Goal: Information Seeking & Learning: Find specific fact

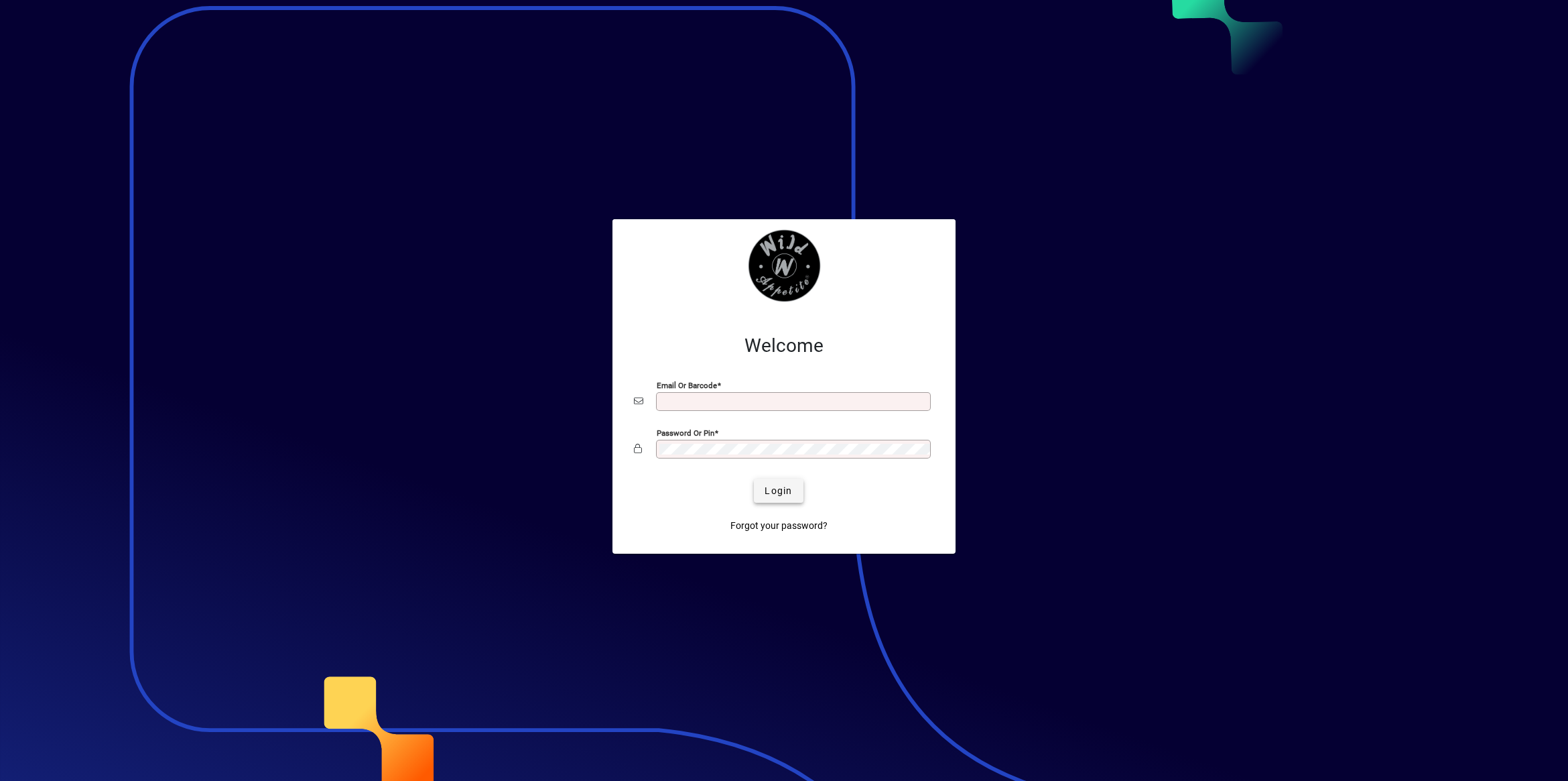
type input "**********"
click at [788, 493] on span "Login" at bounding box center [778, 491] width 27 height 14
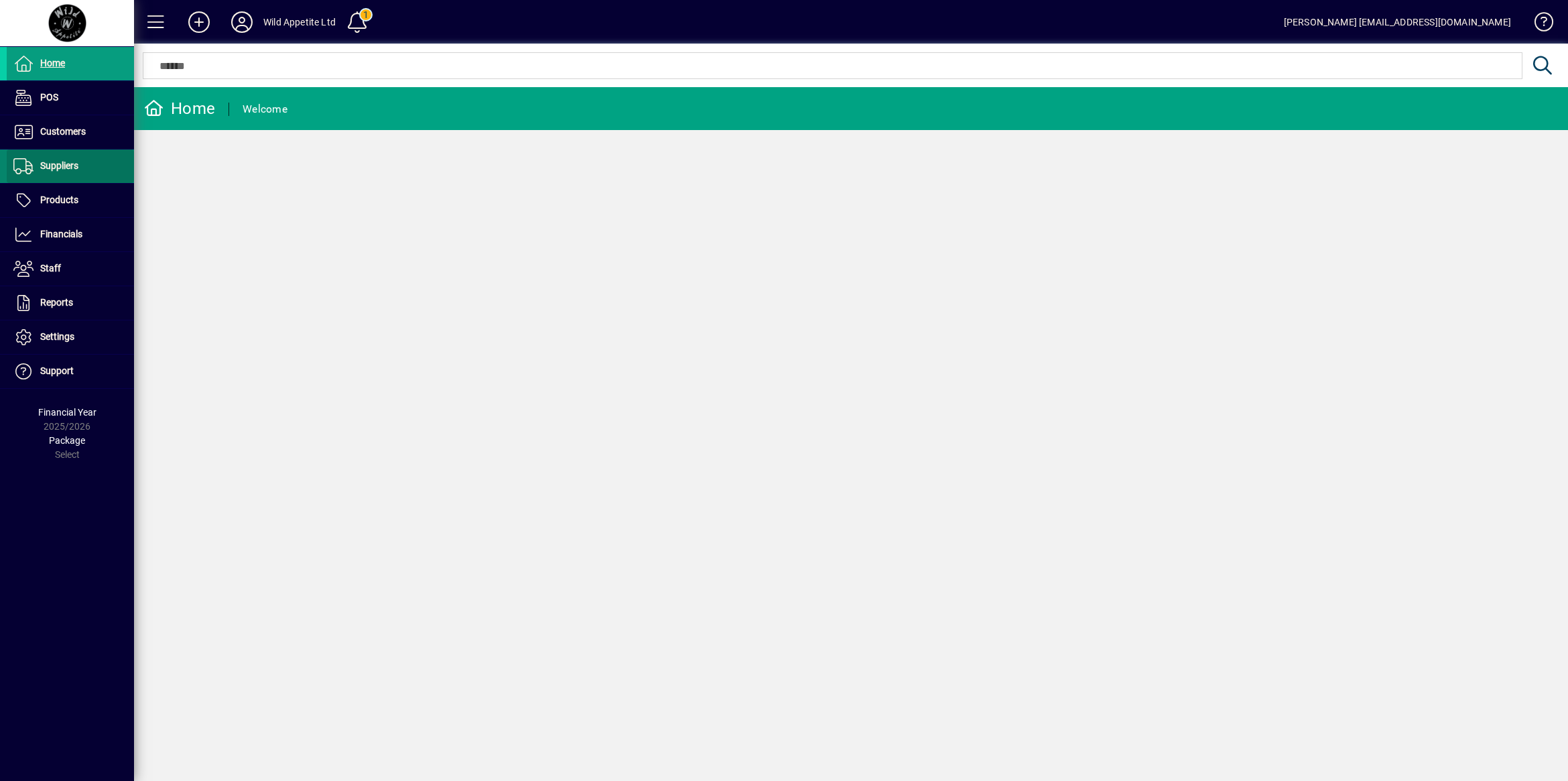
click at [64, 175] on span at bounding box center [70, 166] width 127 height 32
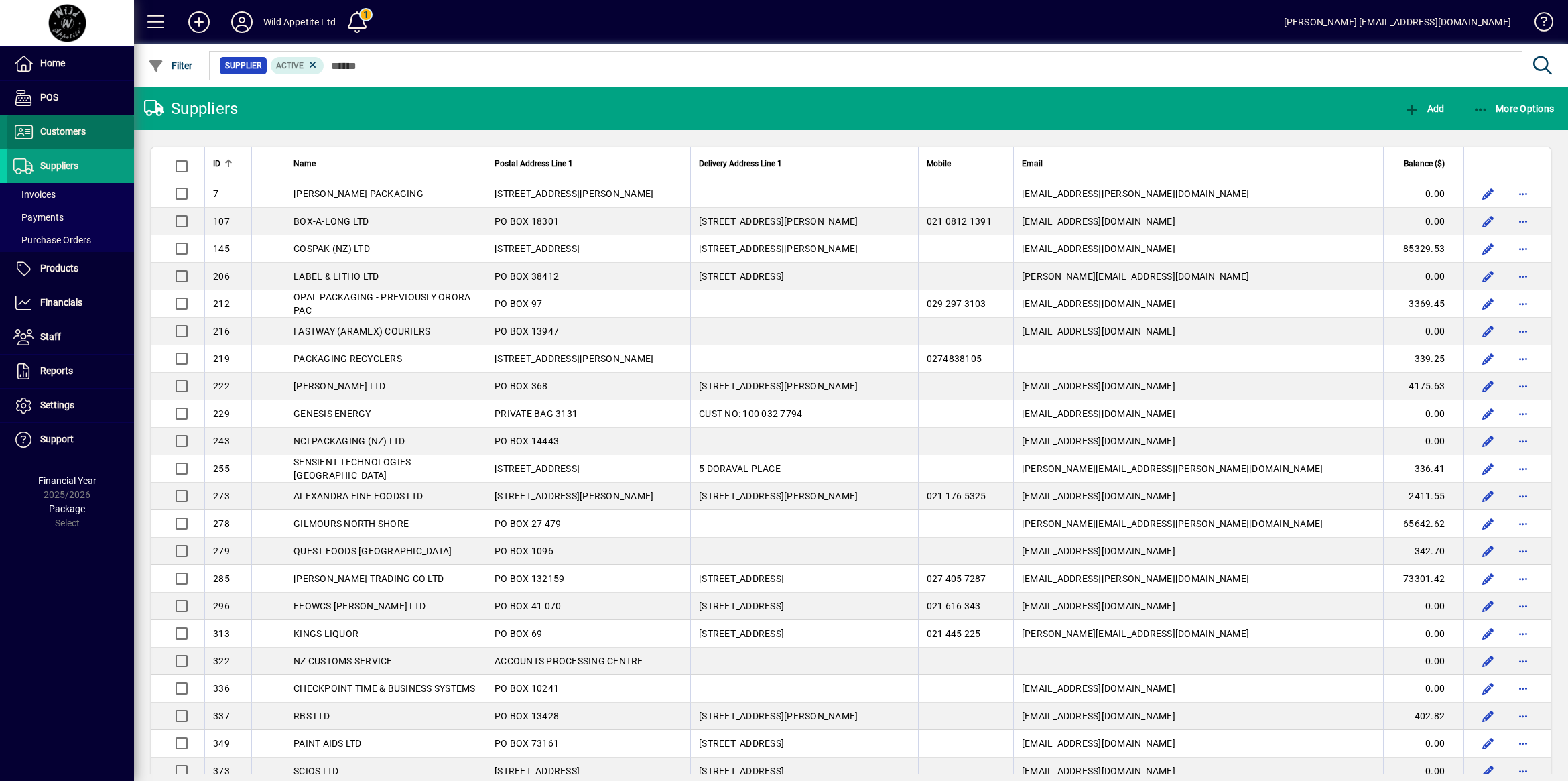
click at [61, 131] on span "Customers" at bounding box center [62, 131] width 46 height 11
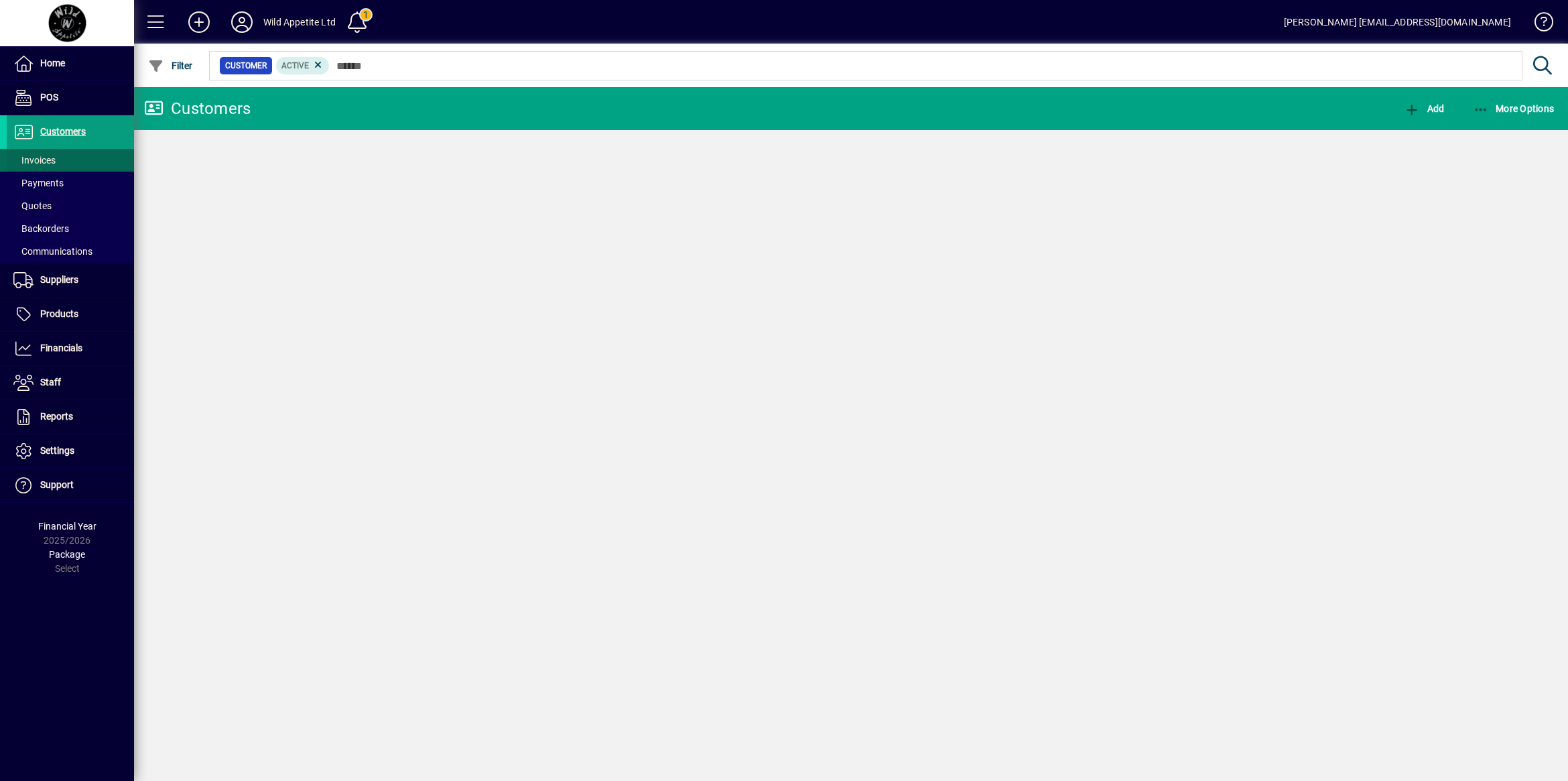
click at [37, 161] on span "Invoices" at bounding box center [34, 160] width 42 height 11
click at [364, 67] on icon at bounding box center [365, 65] width 12 height 12
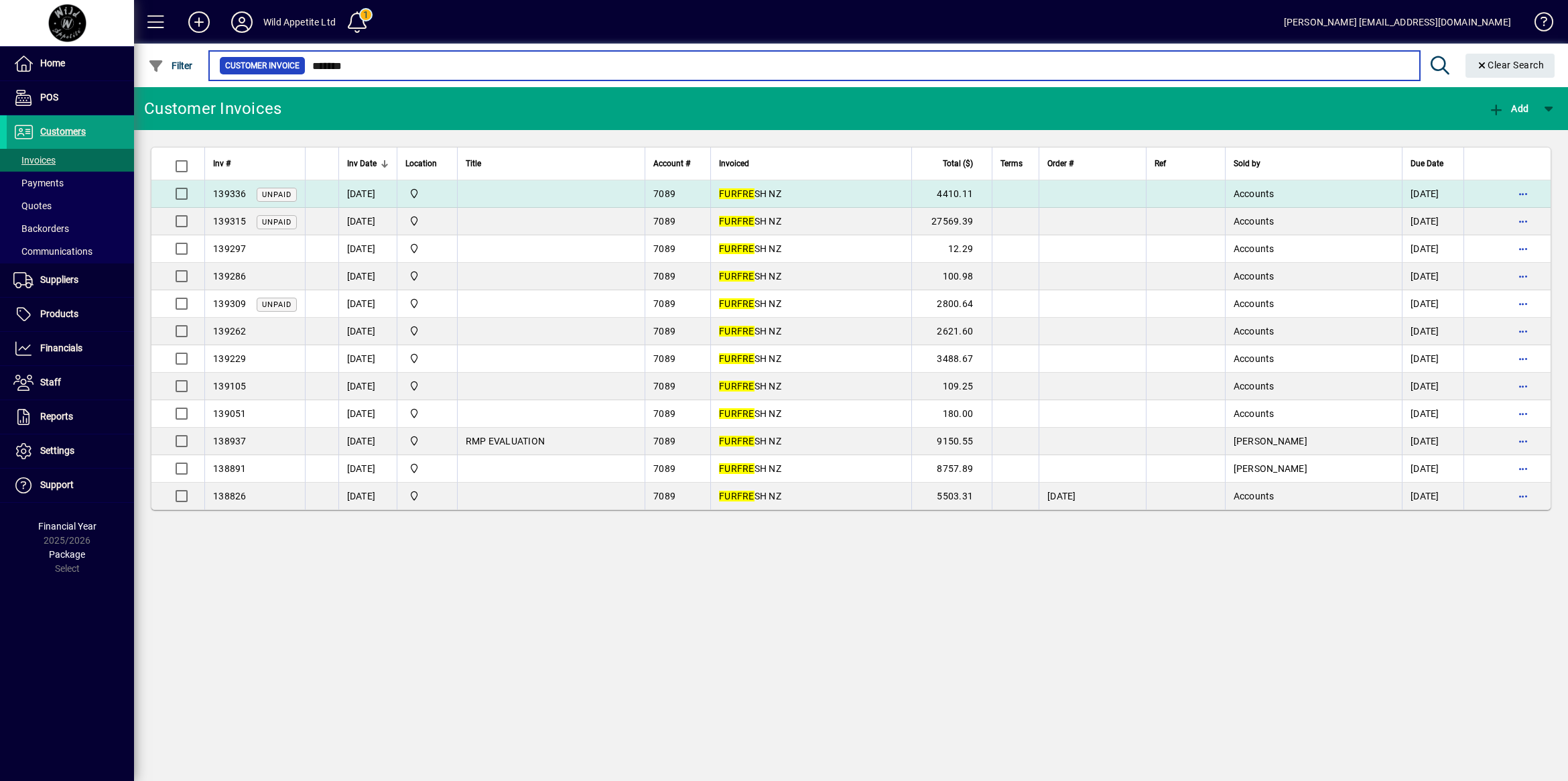
type input "*******"
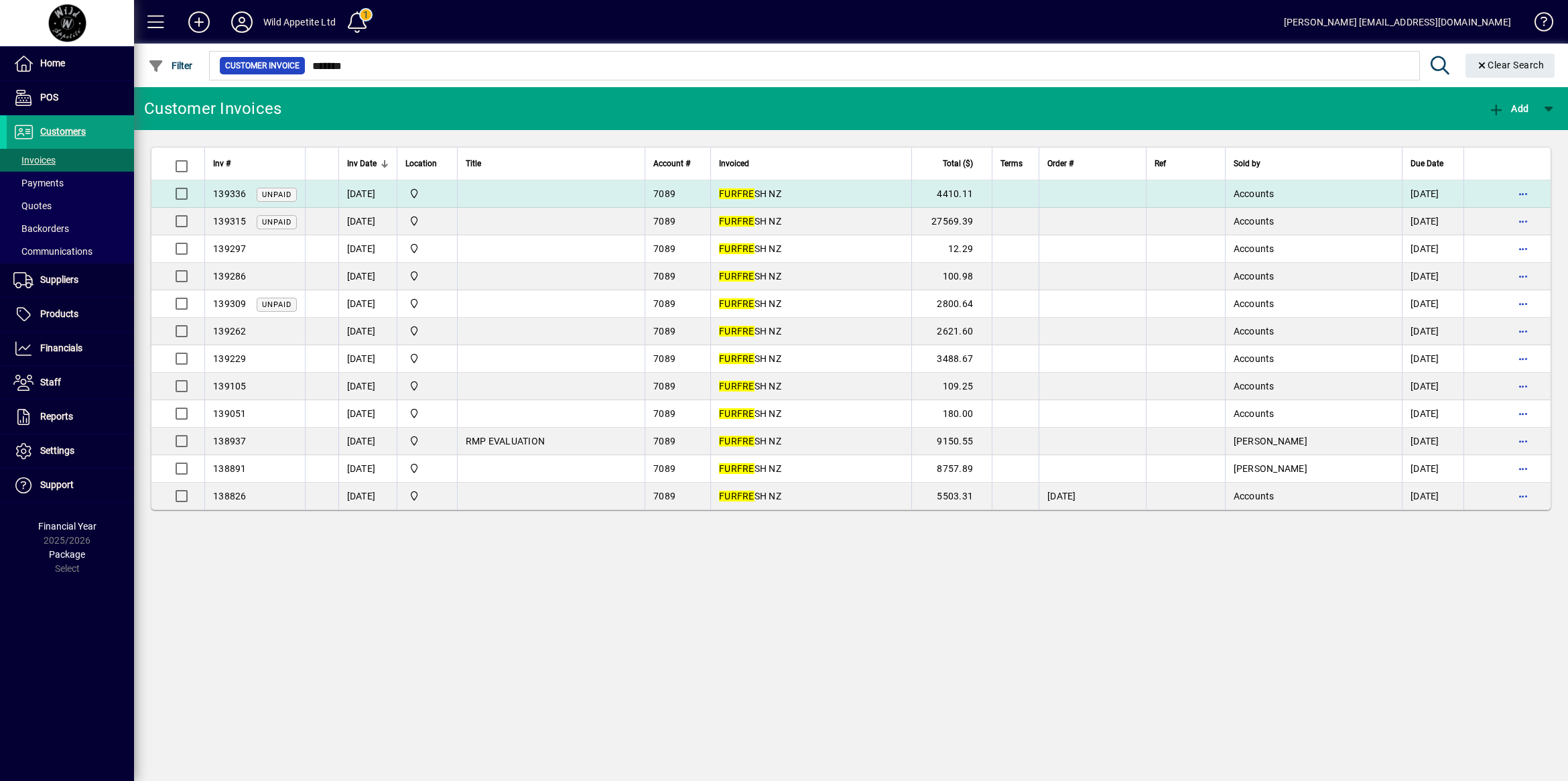
click at [627, 199] on td at bounding box center [551, 194] width 189 height 27
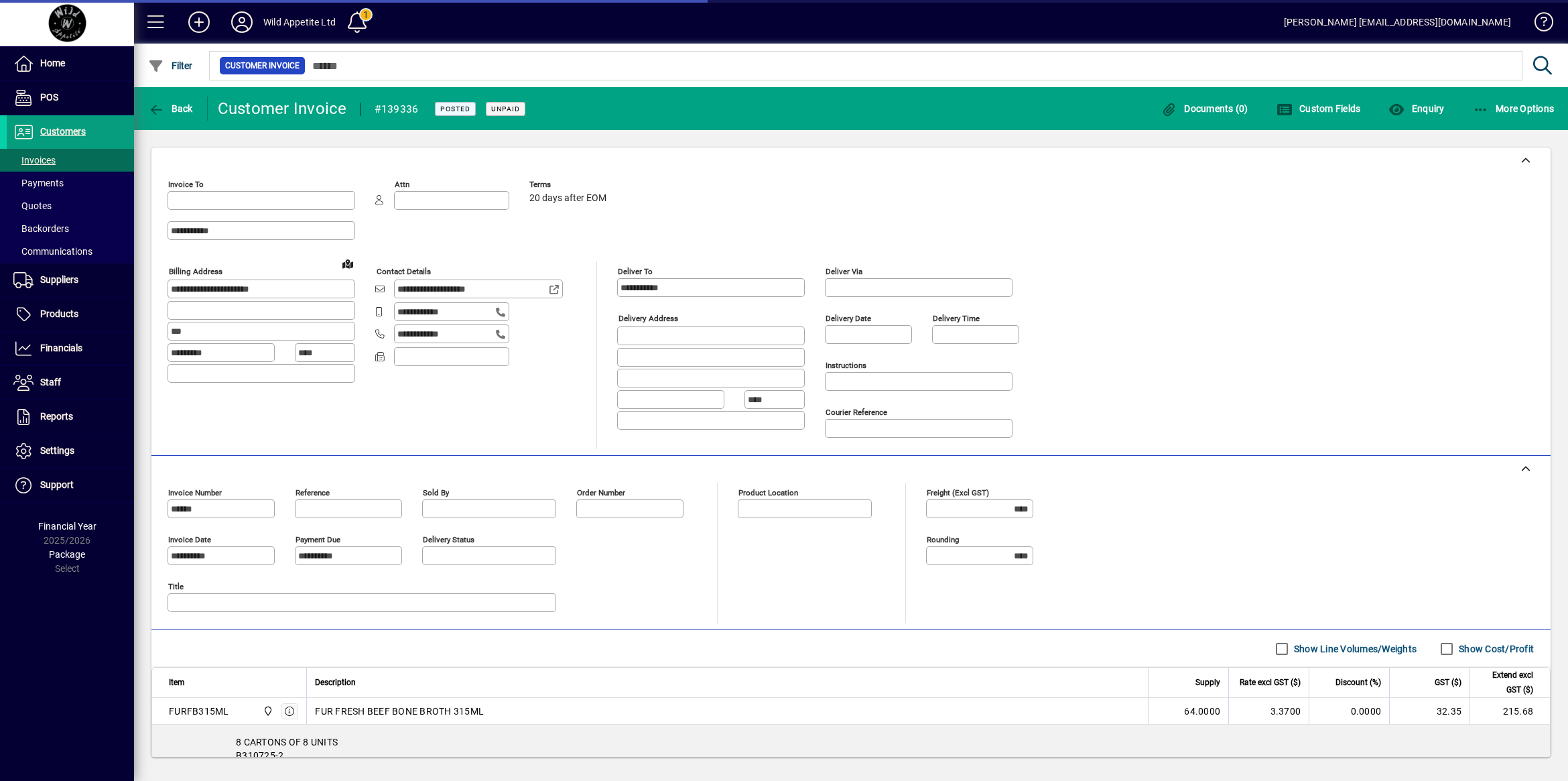
type input "**********"
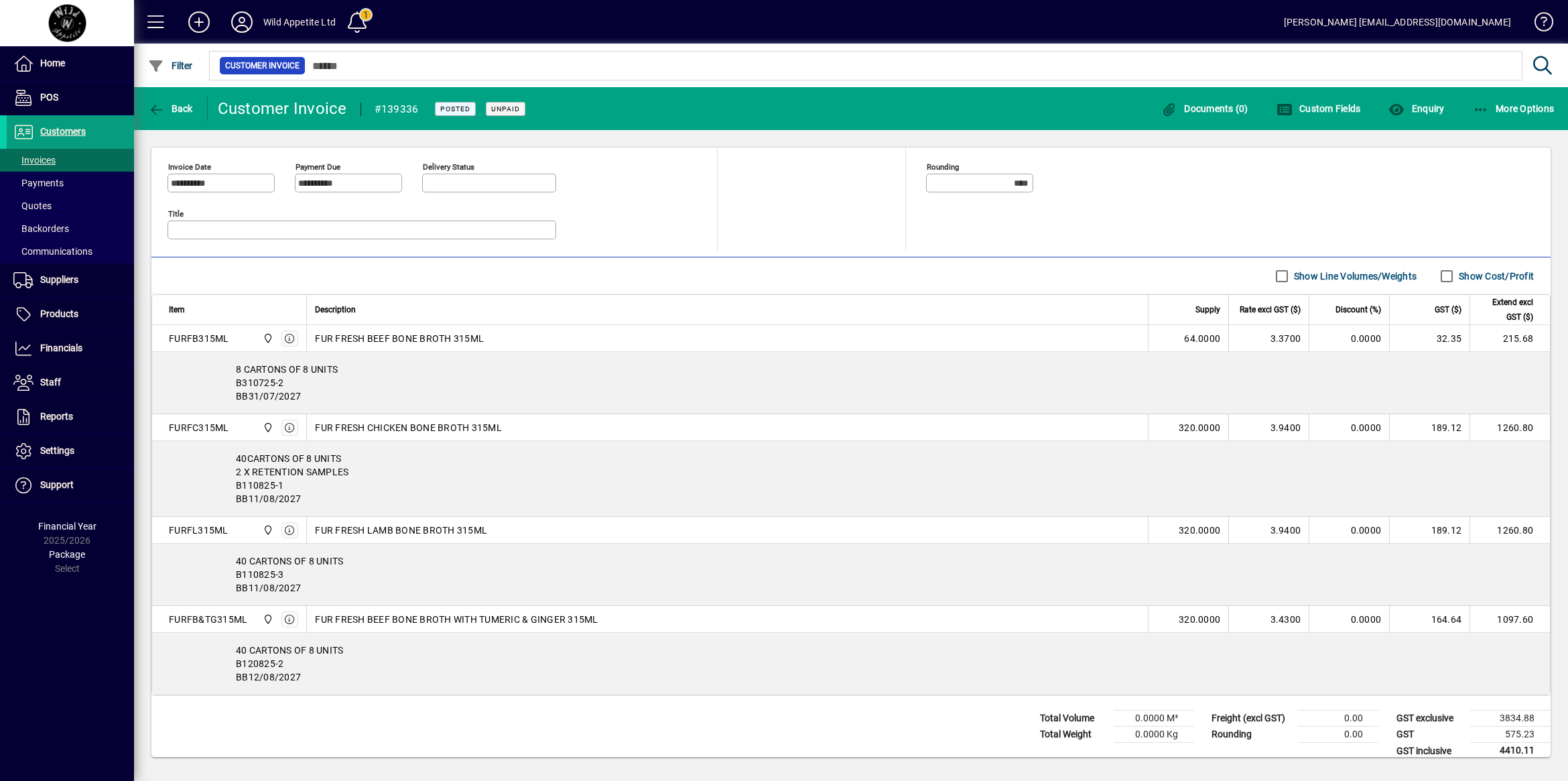
scroll to position [394, 0]
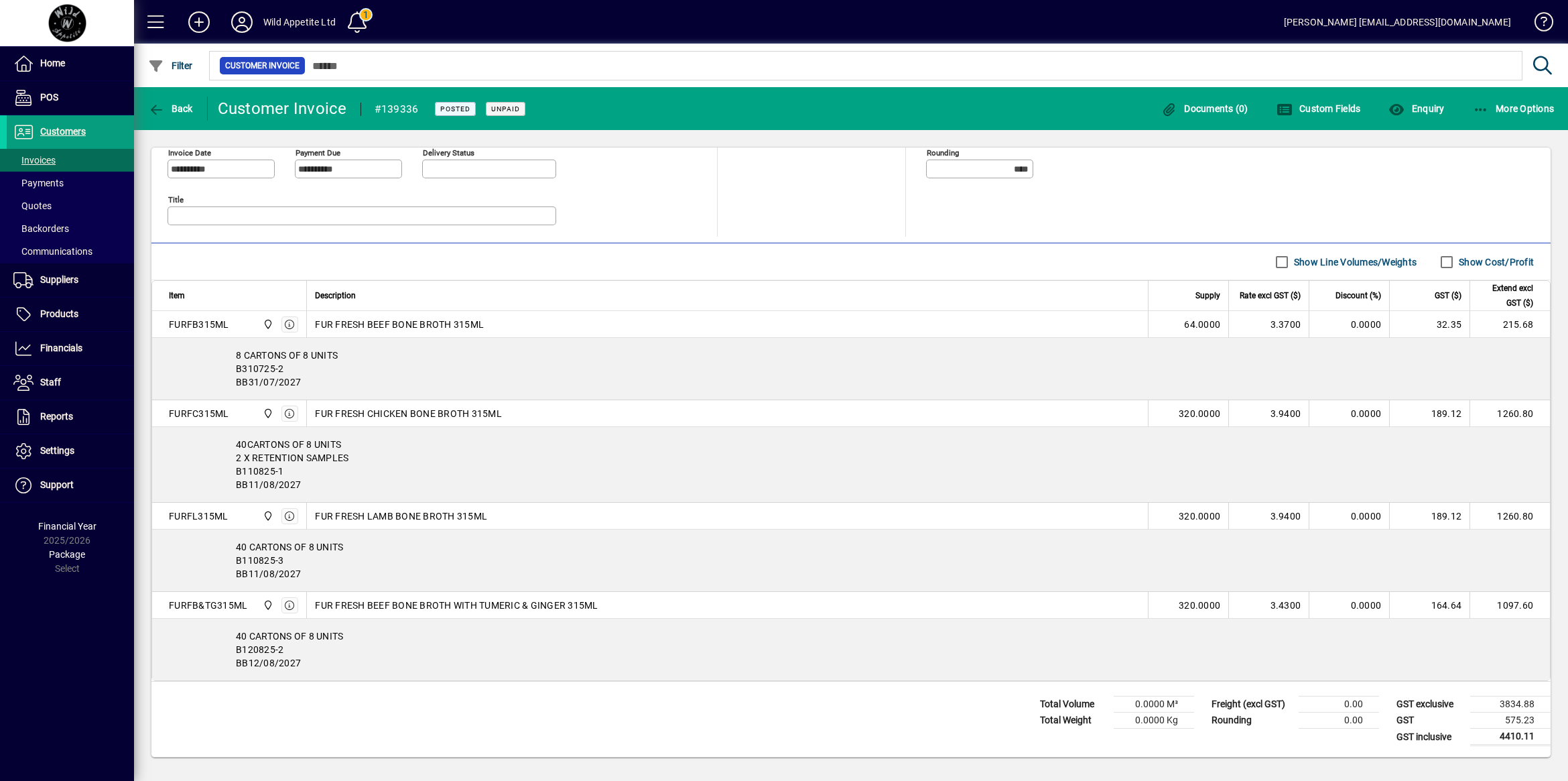
drag, startPoint x: 306, startPoint y: 382, endPoint x: 227, endPoint y: 370, distance: 79.9
click at [227, 370] on div "8 CARTONS OF 8 UNITS B310725-2 BB31/07/2027" at bounding box center [850, 369] width 1398 height 61
click at [405, 384] on div "8 CARTONS OF 8 UNITS B310725-2 BB31/07/2027" at bounding box center [850, 369] width 1398 height 61
click at [303, 370] on div "8 CARTONS OF 8 UNITS B310725-2 BB31/07/2027" at bounding box center [850, 369] width 1398 height 61
drag, startPoint x: 292, startPoint y: 366, endPoint x: 237, endPoint y: 366, distance: 55.0
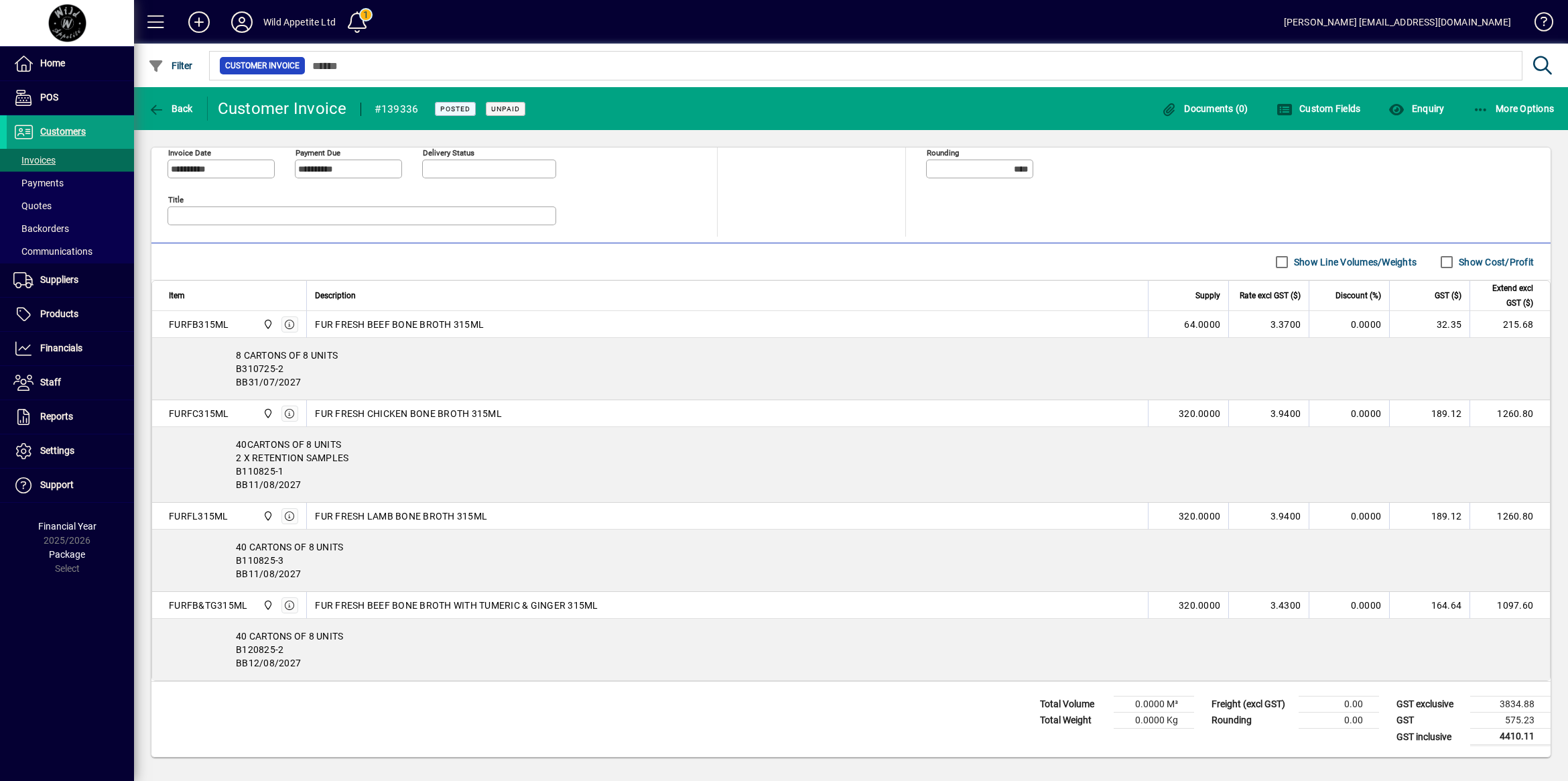
click at [237, 366] on div "8 CARTONS OF 8 UNITS B310725-2 BB31/07/2027" at bounding box center [850, 369] width 1398 height 61
copy div "B310725-2"
click at [360, 467] on div "40CARTONS OF 8 UNITS 2 X RETENTION SAMPLES B110825-1 BB11/08/2027" at bounding box center [850, 464] width 1398 height 75
drag, startPoint x: 292, startPoint y: 468, endPoint x: 228, endPoint y: 473, distance: 64.2
click at [228, 473] on div "40CARTONS OF 8 UNITS 2 X RETENTION SAMPLES B110825-1 BB11/08/2027" at bounding box center [850, 464] width 1398 height 75
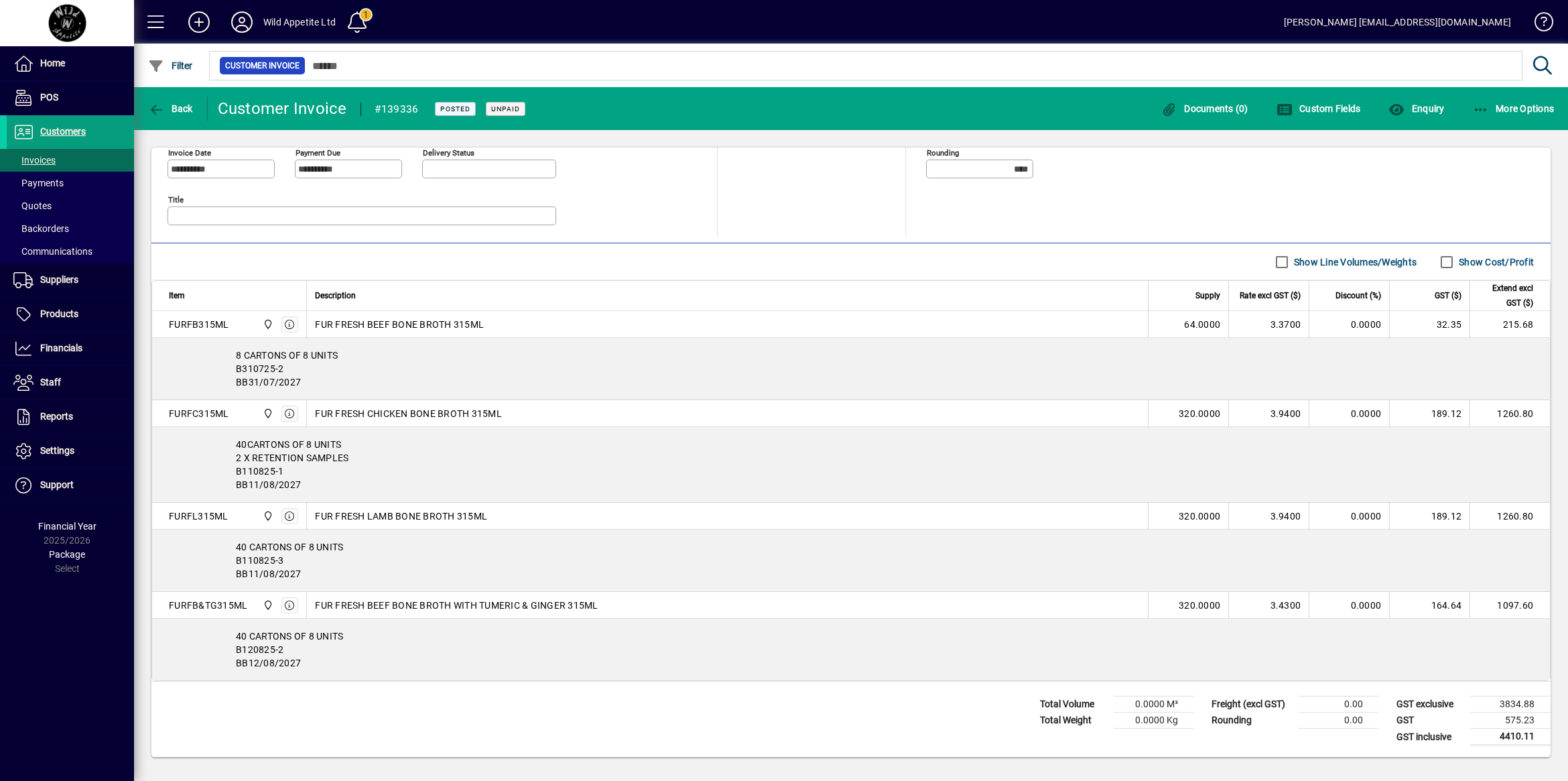
copy div "B110825-1"
click at [296, 648] on div "40 CARTONS OF 8 UNITS B120825-2 BB12/08/2027" at bounding box center [850, 650] width 1398 height 61
drag, startPoint x: 288, startPoint y: 648, endPoint x: 238, endPoint y: 649, distance: 50.0
click at [238, 649] on div "40 CARTONS OF 8 UNITS B120825-2 BB12/08/2027" at bounding box center [850, 650] width 1398 height 61
copy div "B120825-2"
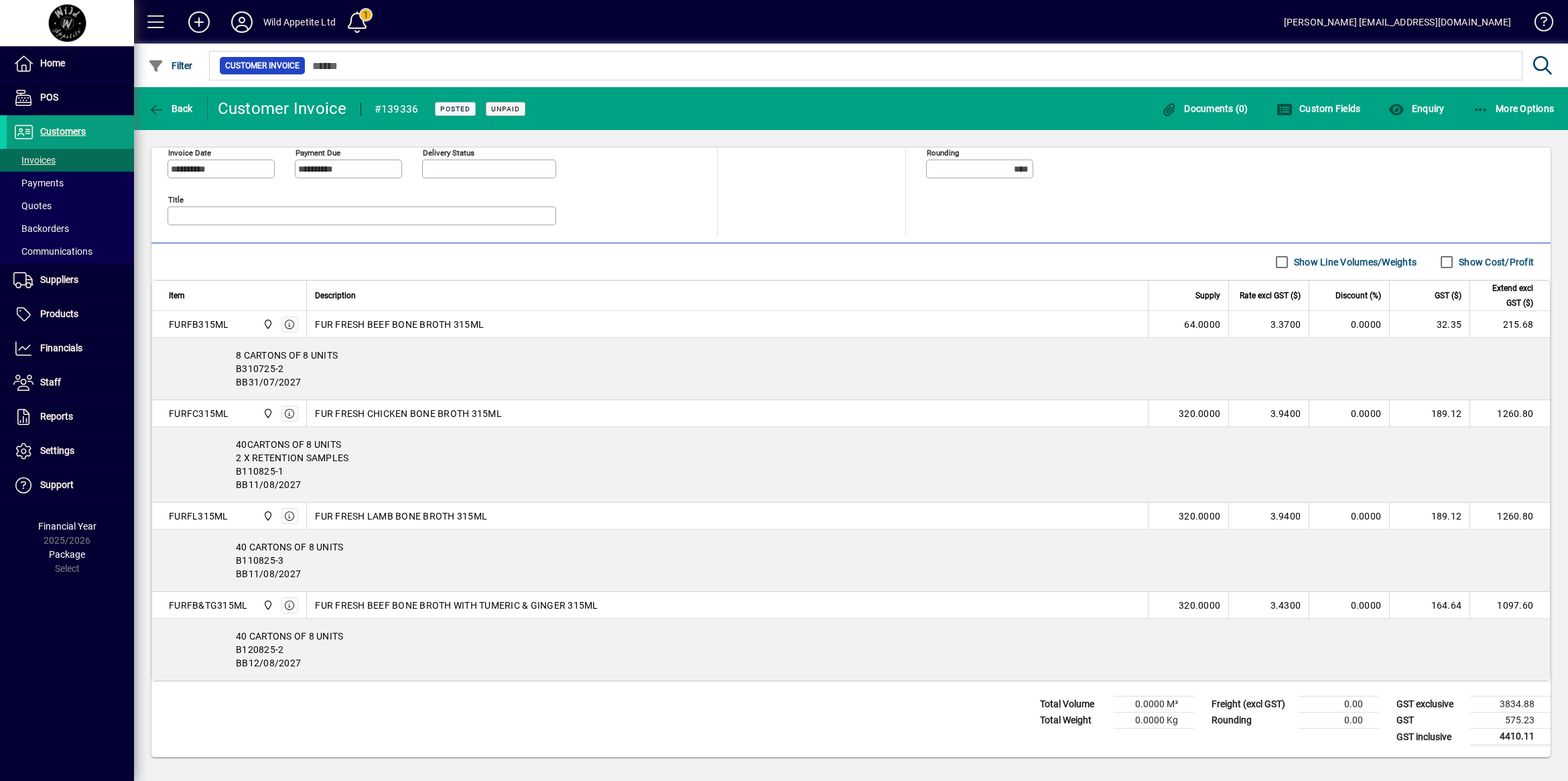
click at [380, 547] on div "40 CARTONS OF 8 UNITS B110825-3 BB11/08/2027" at bounding box center [850, 560] width 1398 height 61
drag, startPoint x: 273, startPoint y: 560, endPoint x: 235, endPoint y: 560, distance: 38.0
click at [235, 560] on div "40 CARTONS OF 8 UNITS B110825-3 BB11/08/2027" at bounding box center [850, 560] width 1398 height 61
copy div "B110825-3"
click at [182, 113] on span "Back" at bounding box center [170, 108] width 45 height 11
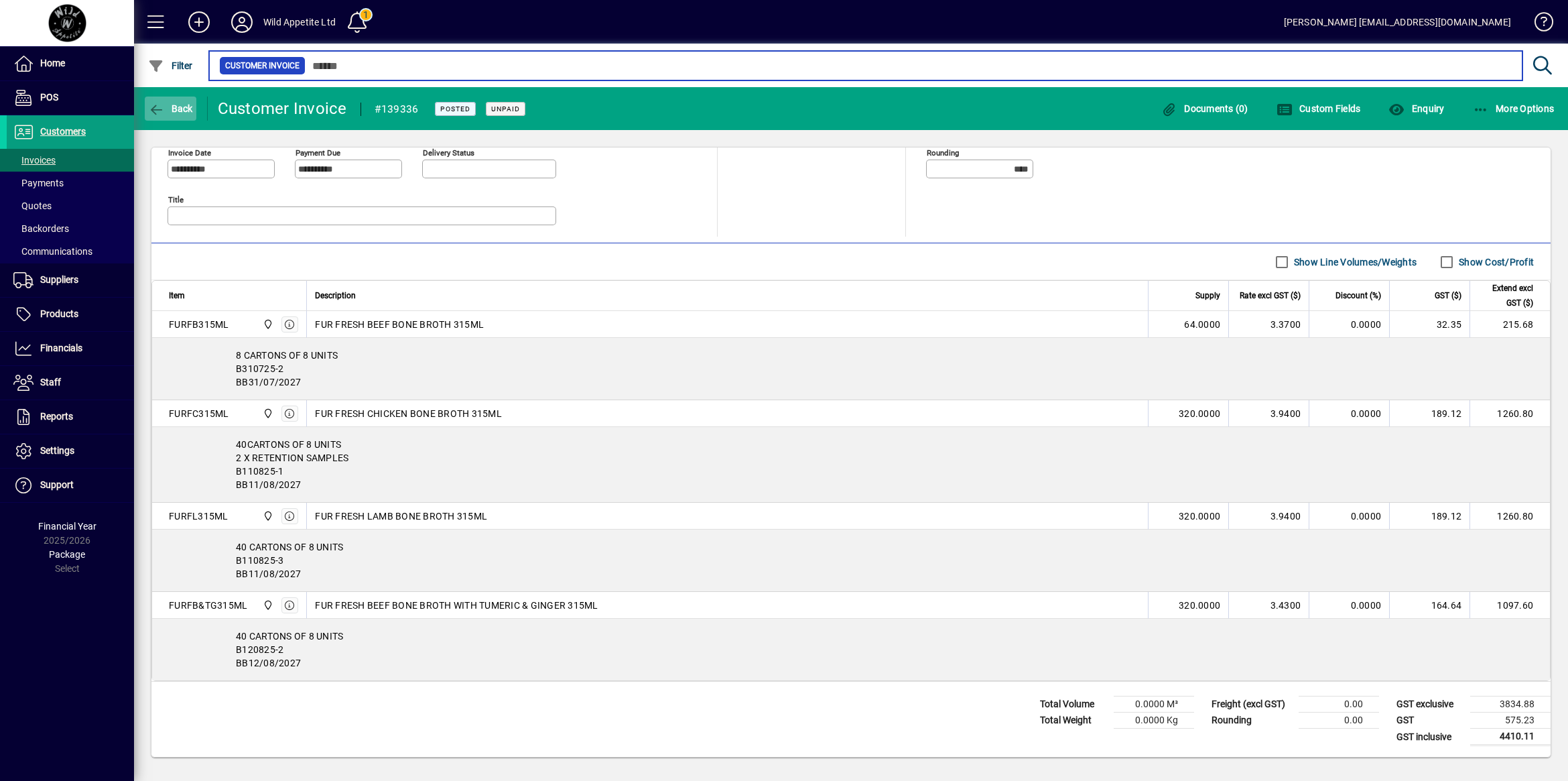
type input "*******"
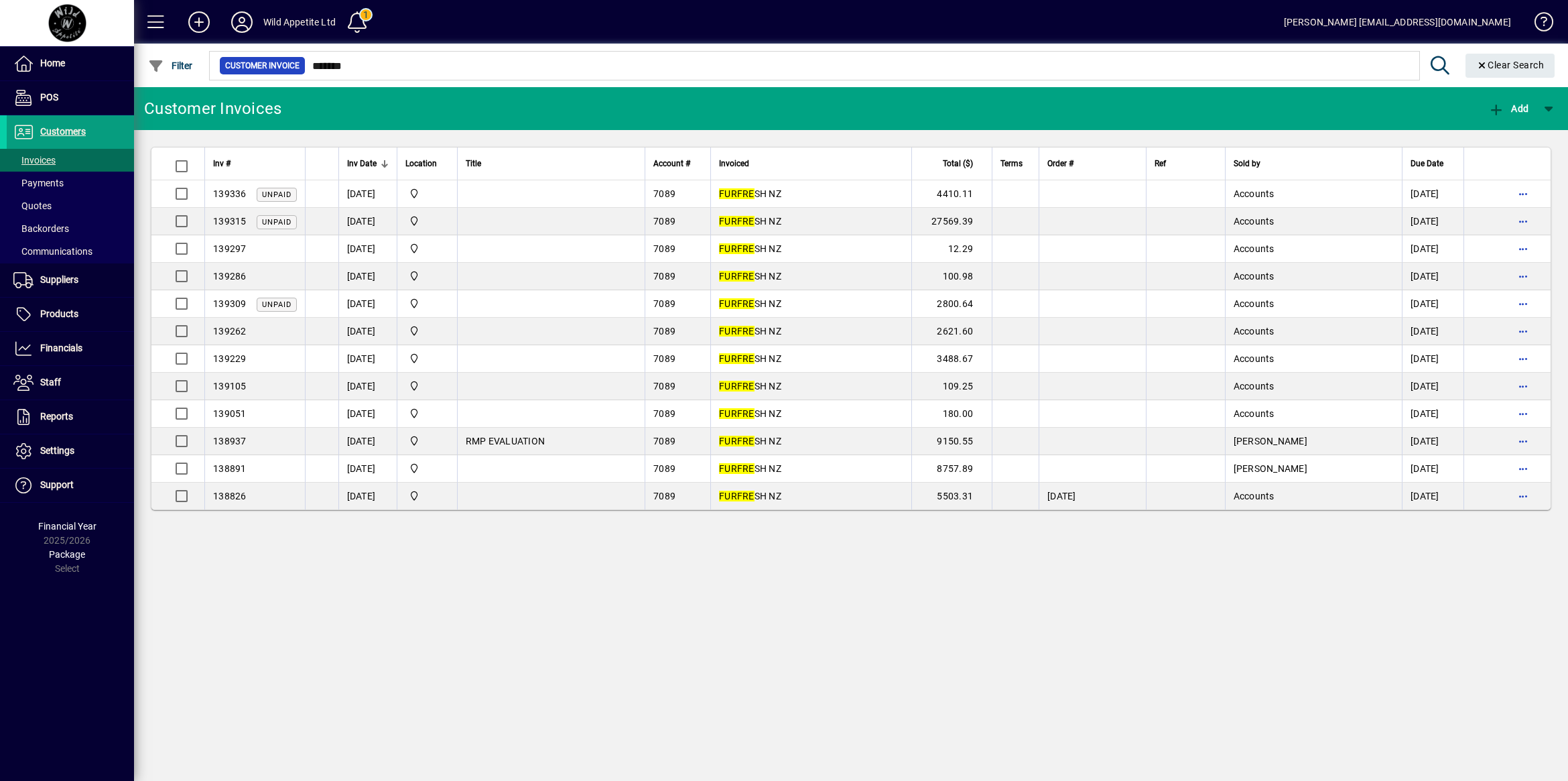
click at [782, 221] on span "FUR FRE SH NZ" at bounding box center [750, 221] width 62 height 11
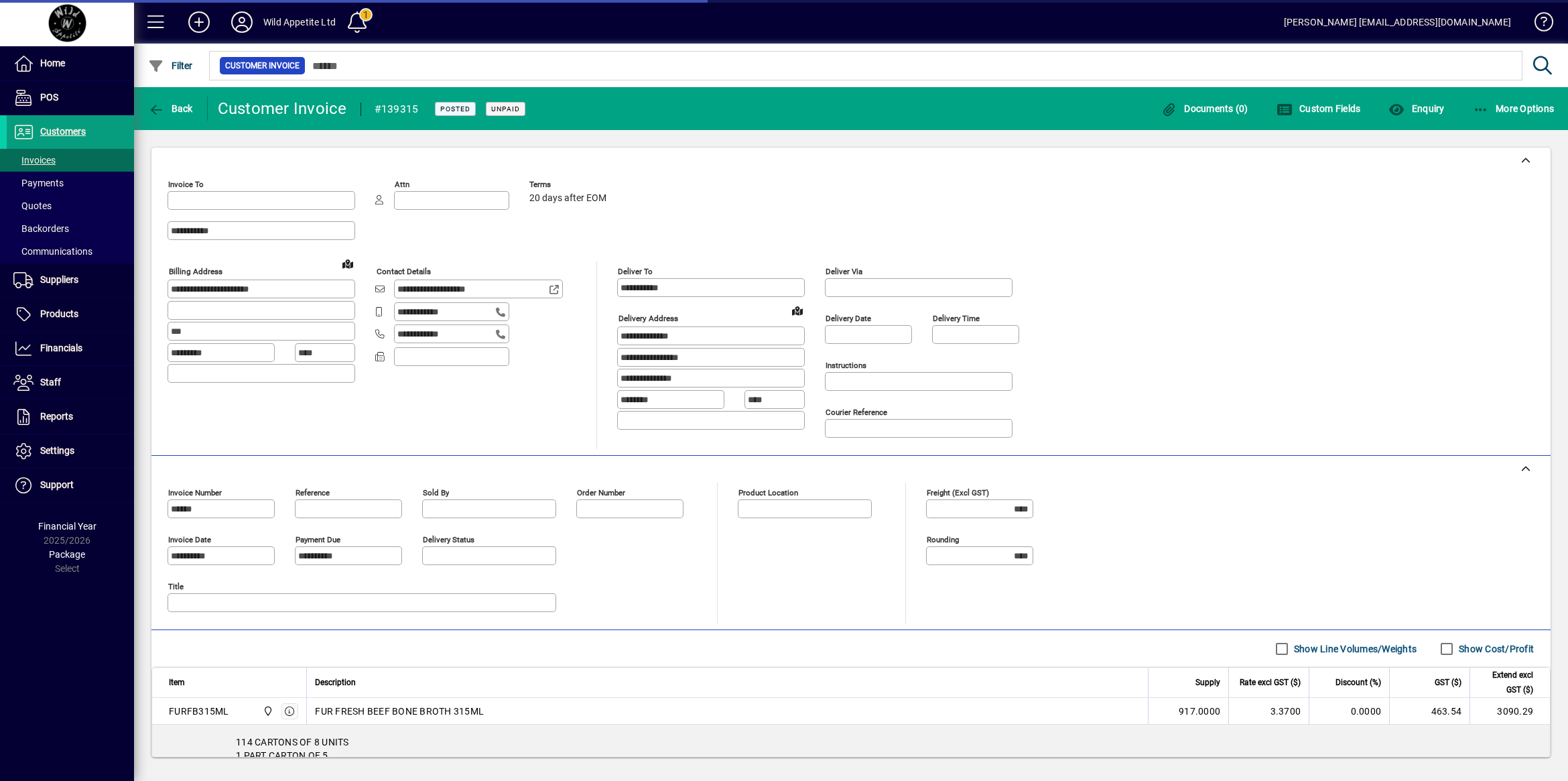
type input "**********"
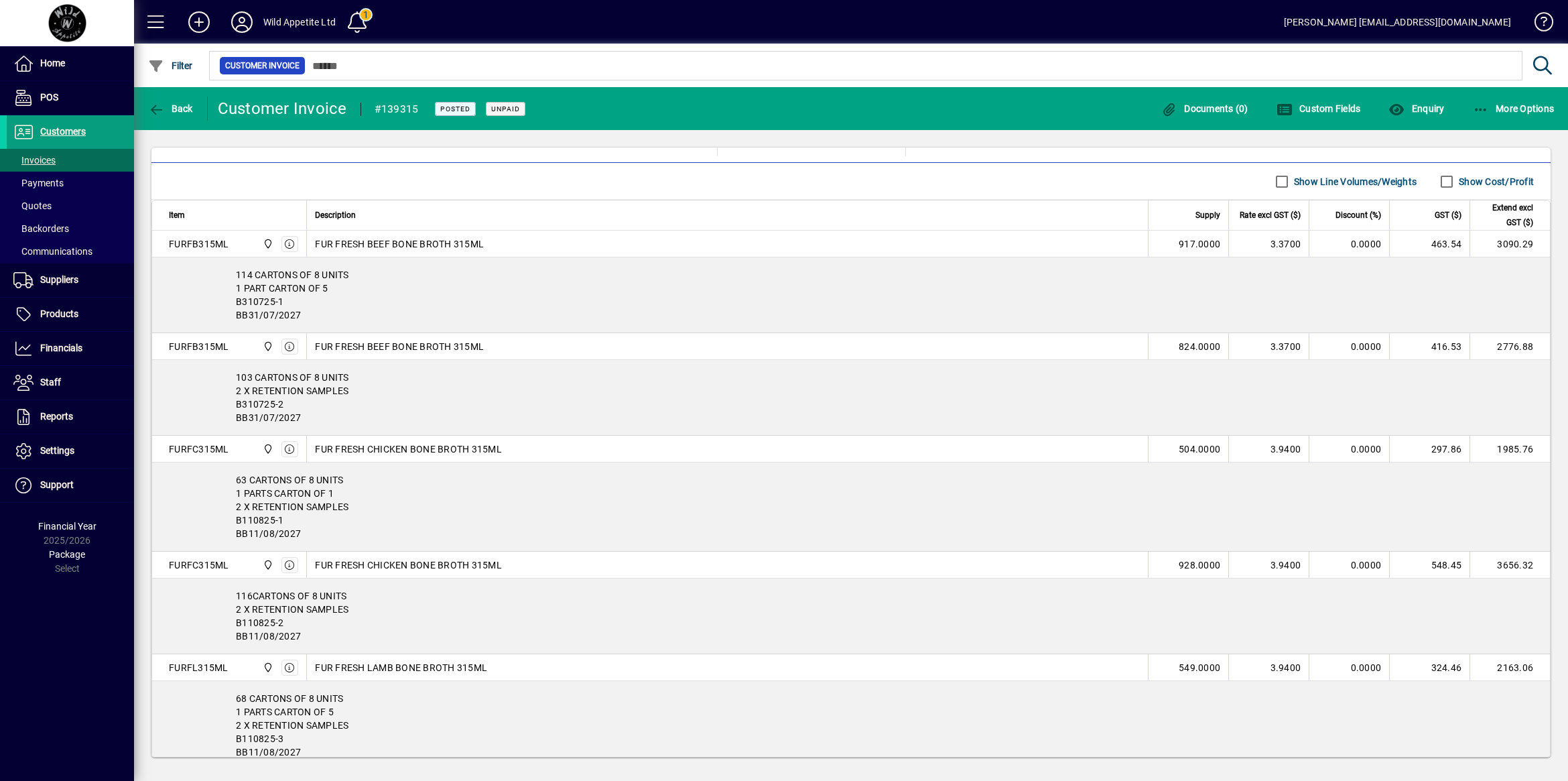
scroll to position [503, 0]
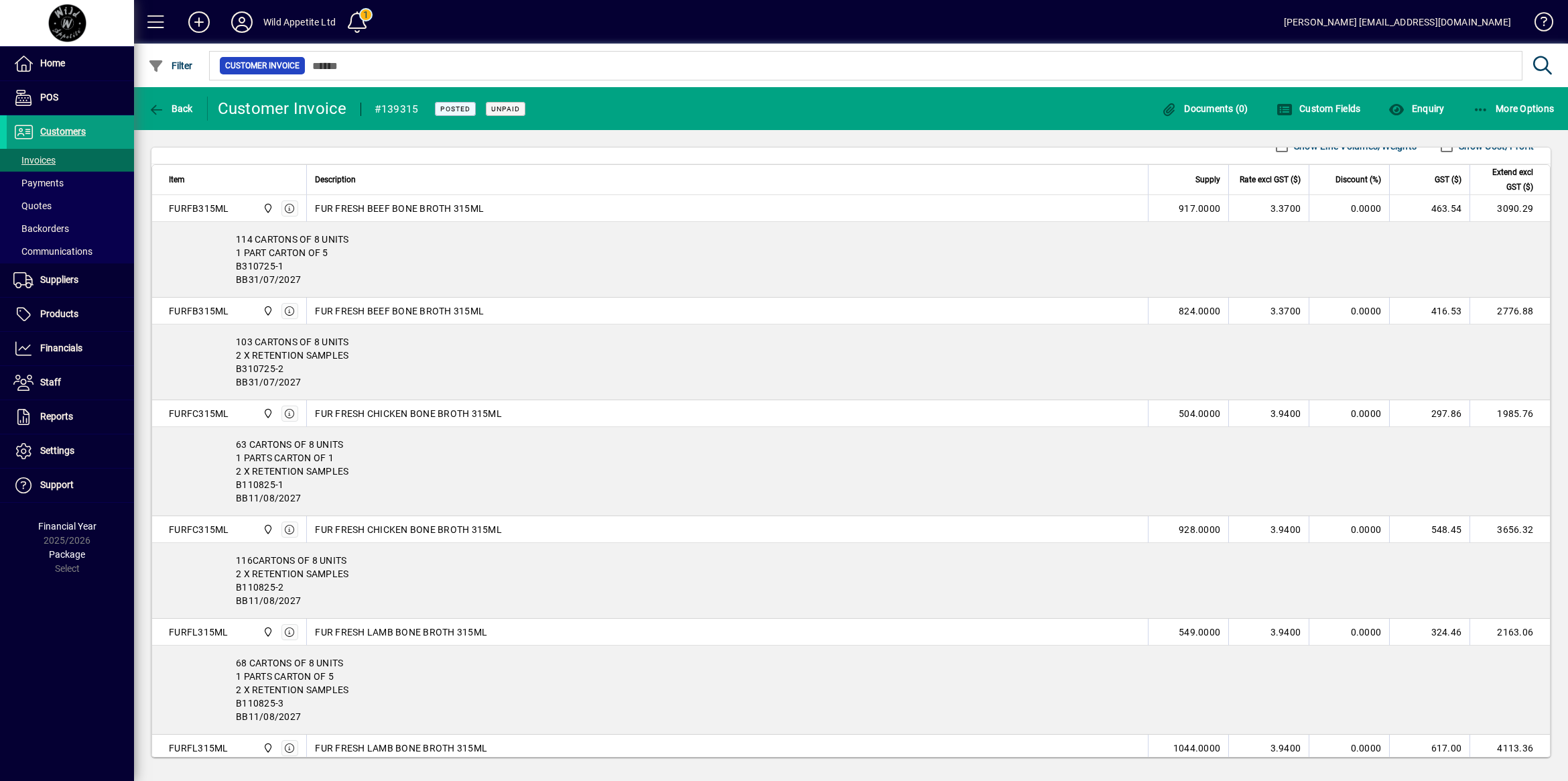
drag, startPoint x: 303, startPoint y: 269, endPoint x: 235, endPoint y: 276, distance: 68.4
click at [235, 276] on div "114 CARTONS OF 8 UNITS 1 PART CARTON OF 5 B310725-1 BB31/07/2027" at bounding box center [850, 259] width 1398 height 75
copy div "B310725-1"
click at [364, 384] on div "103 CARTONS OF 8 UNITS 2 X RETENTION SAMPLES B310725-2 BB31/07/2027" at bounding box center [850, 362] width 1398 height 75
drag, startPoint x: 288, startPoint y: 374, endPoint x: 235, endPoint y: 374, distance: 53.0
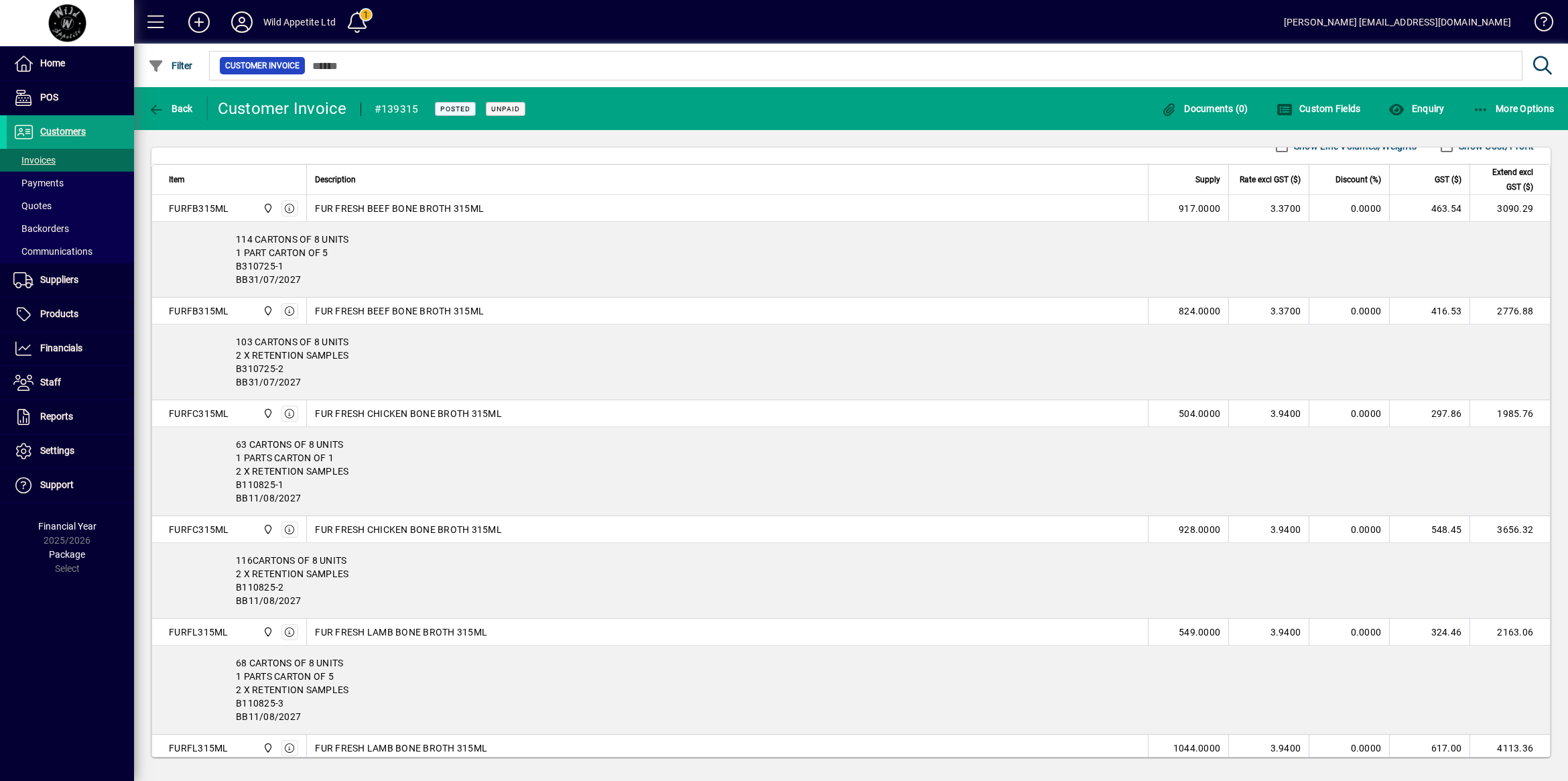
click at [235, 374] on div "103 CARTONS OF 8 UNITS 2 X RETENTION SAMPLES B310725-2 BB31/07/2027" at bounding box center [850, 362] width 1398 height 75
copy div "B310725-2"
click at [296, 488] on div "63 CARTONS OF 8 UNITS 1 PARTS CARTON OF 1 2 X RETENTION SAMPLES B110825-1 BB11/…" at bounding box center [850, 471] width 1398 height 89
drag, startPoint x: 296, startPoint y: 490, endPoint x: 235, endPoint y: 491, distance: 61.0
click at [235, 491] on div "63 CARTONS OF 8 UNITS 1 PARTS CARTON OF 1 2 X RETENTION SAMPLES B110825-1 BB11/…" at bounding box center [850, 471] width 1398 height 89
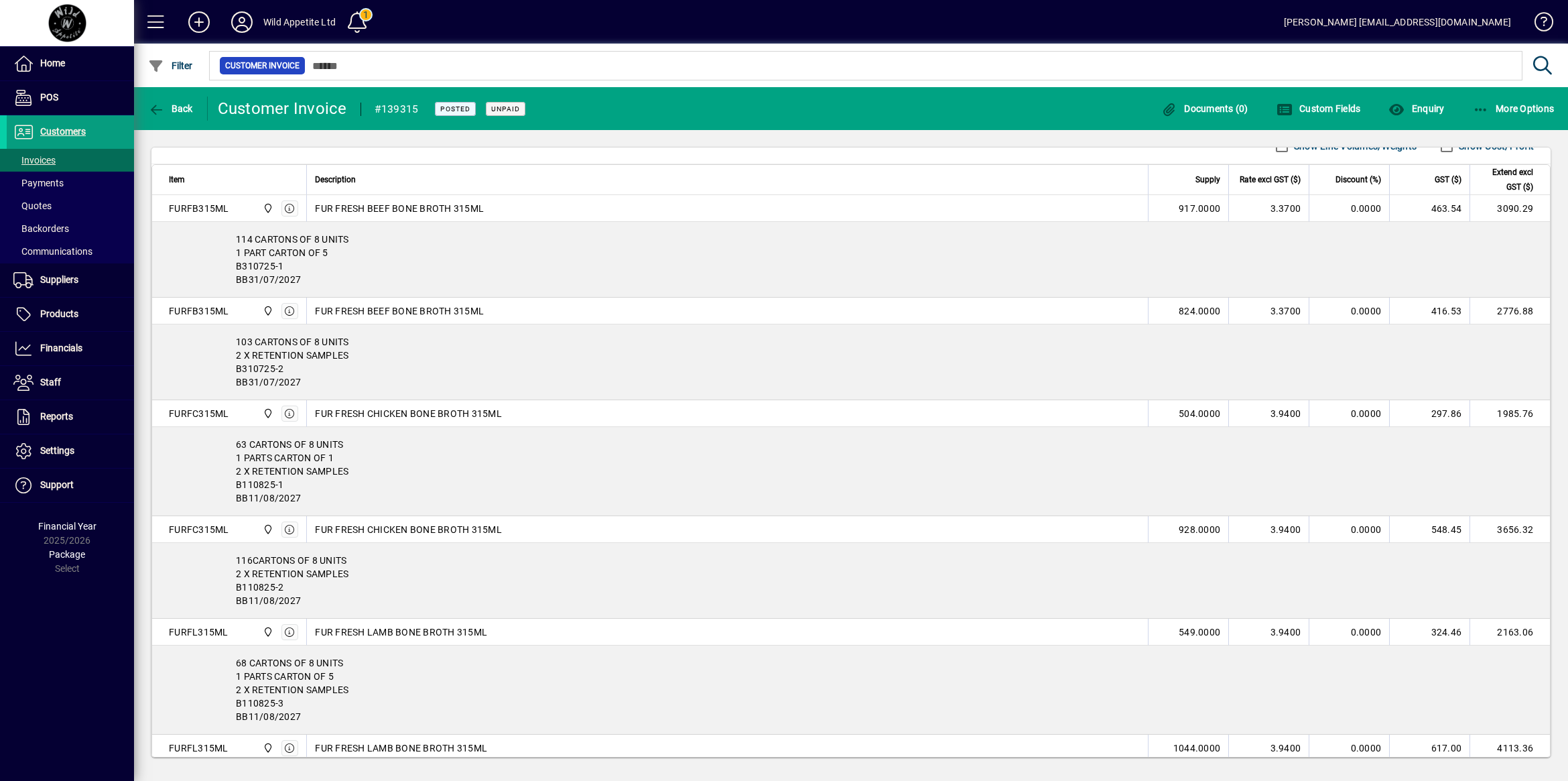
copy div "B110825-1"
drag, startPoint x: 373, startPoint y: 599, endPoint x: 350, endPoint y: 608, distance: 24.7
click at [373, 599] on div "116CARTONS OF 8 UNITS 2 X RETENTION SAMPLES B110825-2 BB11/08/2027" at bounding box center [850, 581] width 1398 height 75
drag, startPoint x: 296, startPoint y: 592, endPoint x: 238, endPoint y: 594, distance: 58.0
click at [238, 594] on div "116CARTONS OF 8 UNITS 2 X RETENTION SAMPLES B110825-2 BB11/08/2027" at bounding box center [850, 581] width 1398 height 75
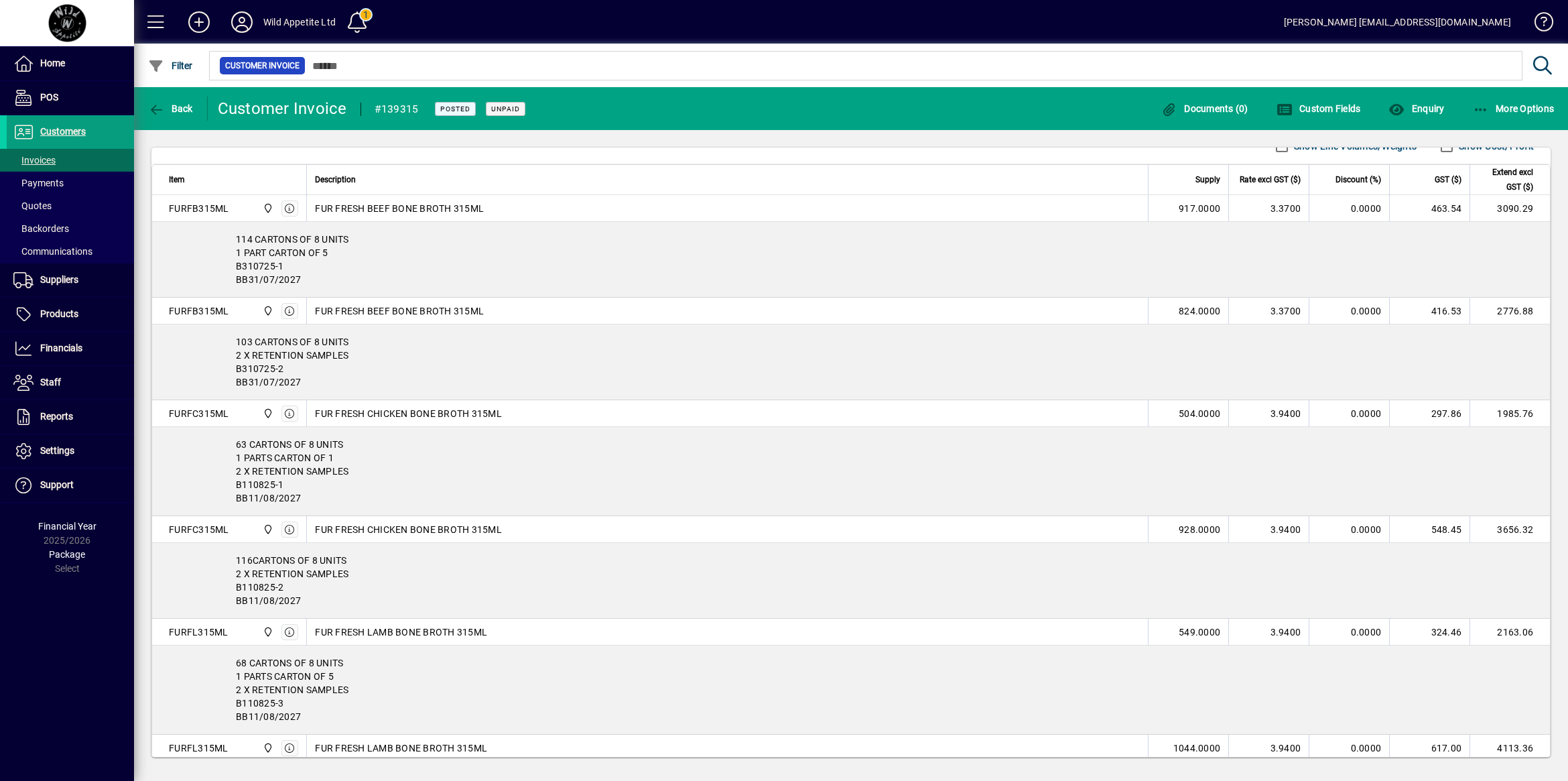
copy div "B110825-2"
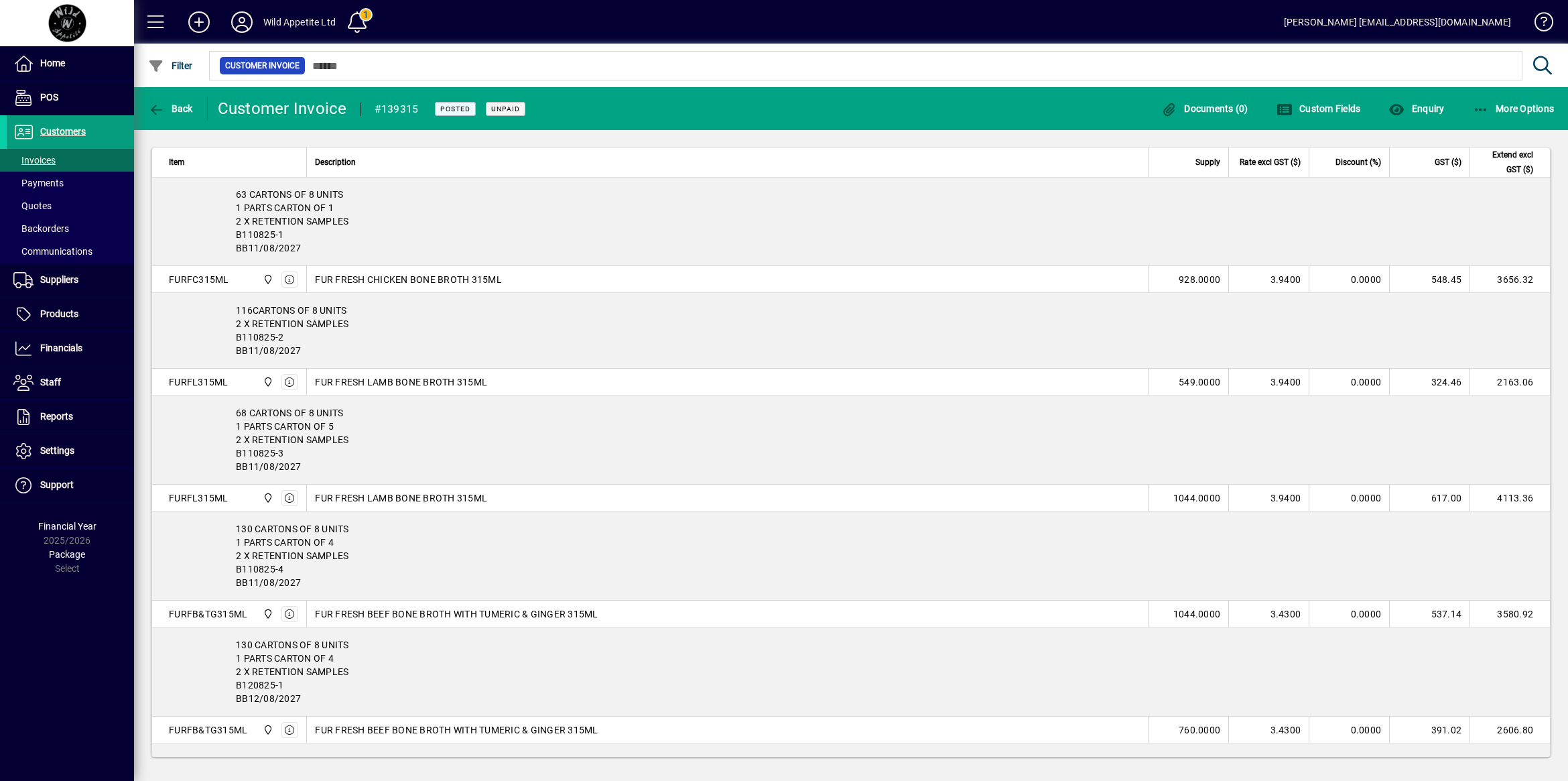
scroll to position [754, 0]
click at [283, 450] on div "68 CARTONS OF 8 UNITS 1 PARTS CARTON OF 5 2 X RETENTION SAMPLES B110825-3 BB11/…" at bounding box center [850, 438] width 1398 height 89
drag, startPoint x: 287, startPoint y: 457, endPoint x: 235, endPoint y: 460, distance: 52.1
click at [235, 460] on div "68 CARTONS OF 8 UNITS 1 PARTS CARTON OF 5 2 X RETENTION SAMPLES B110825-3 BB11/…" at bounding box center [850, 438] width 1398 height 89
copy div "B110825-3"
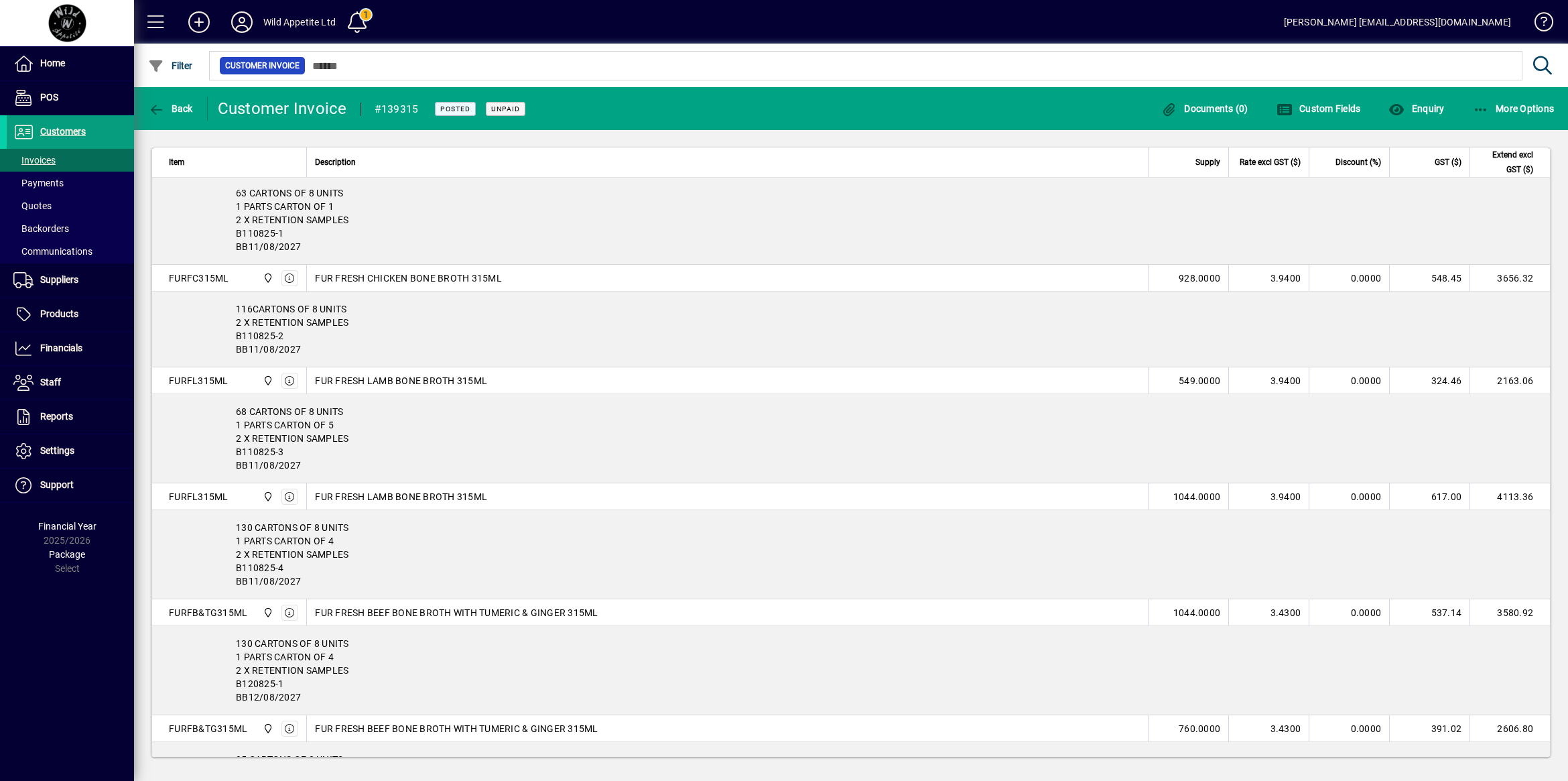
click at [290, 547] on div "130 CARTONS OF 8 UNITS 1 PARTS CARTON OF 4 2 X RETENTION SAMPLES B110825-4 BB11…" at bounding box center [850, 554] width 1398 height 89
drag, startPoint x: 289, startPoint y: 573, endPoint x: 237, endPoint y: 574, distance: 52.0
click at [237, 574] on div "130 CARTONS OF 8 UNITS 1 PARTS CARTON OF 4 2 X RETENTION SAMPLES B110825-4 BB11…" at bounding box center [850, 554] width 1398 height 89
copy div "B110825-4"
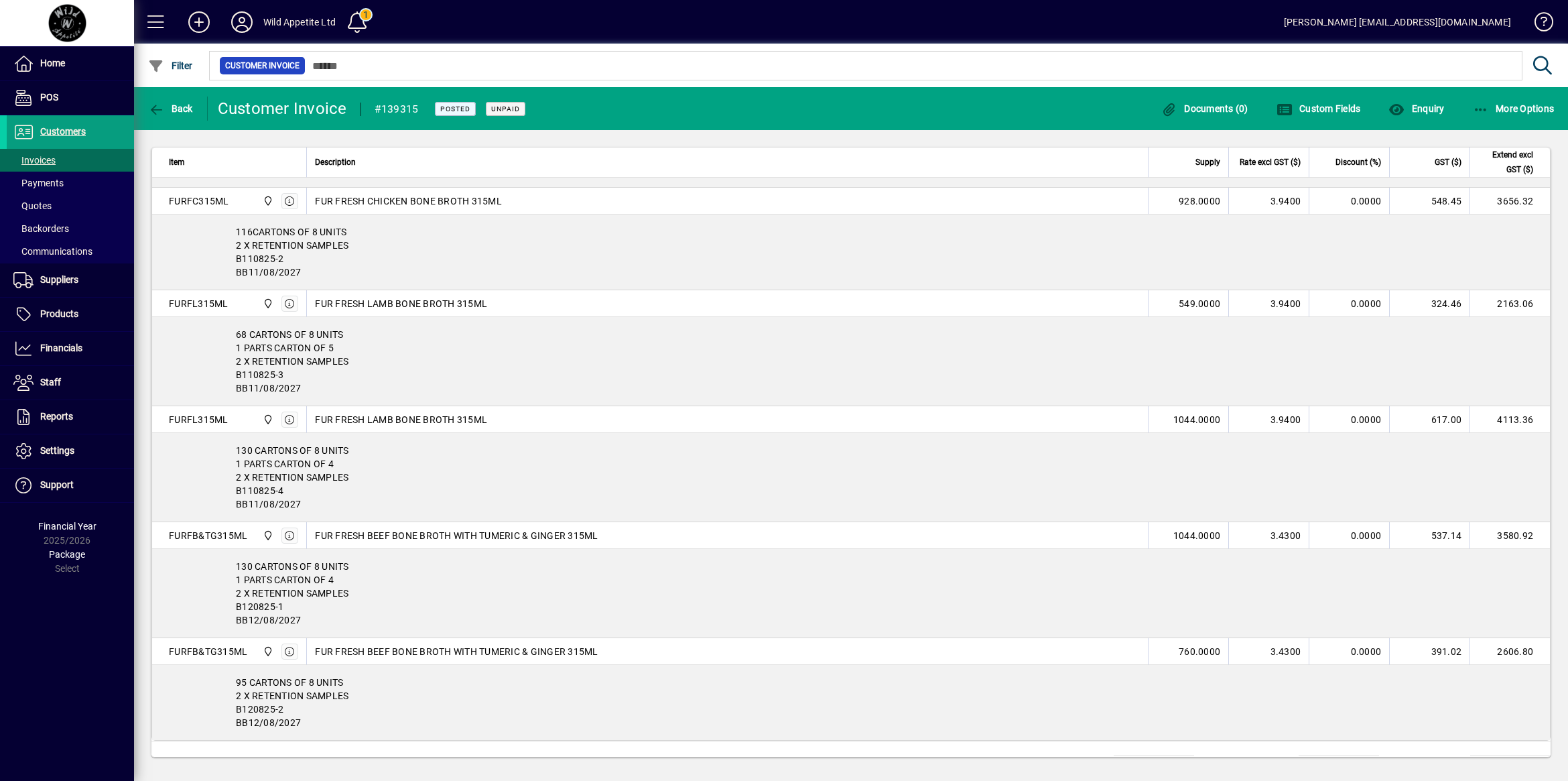
scroll to position [898, 0]
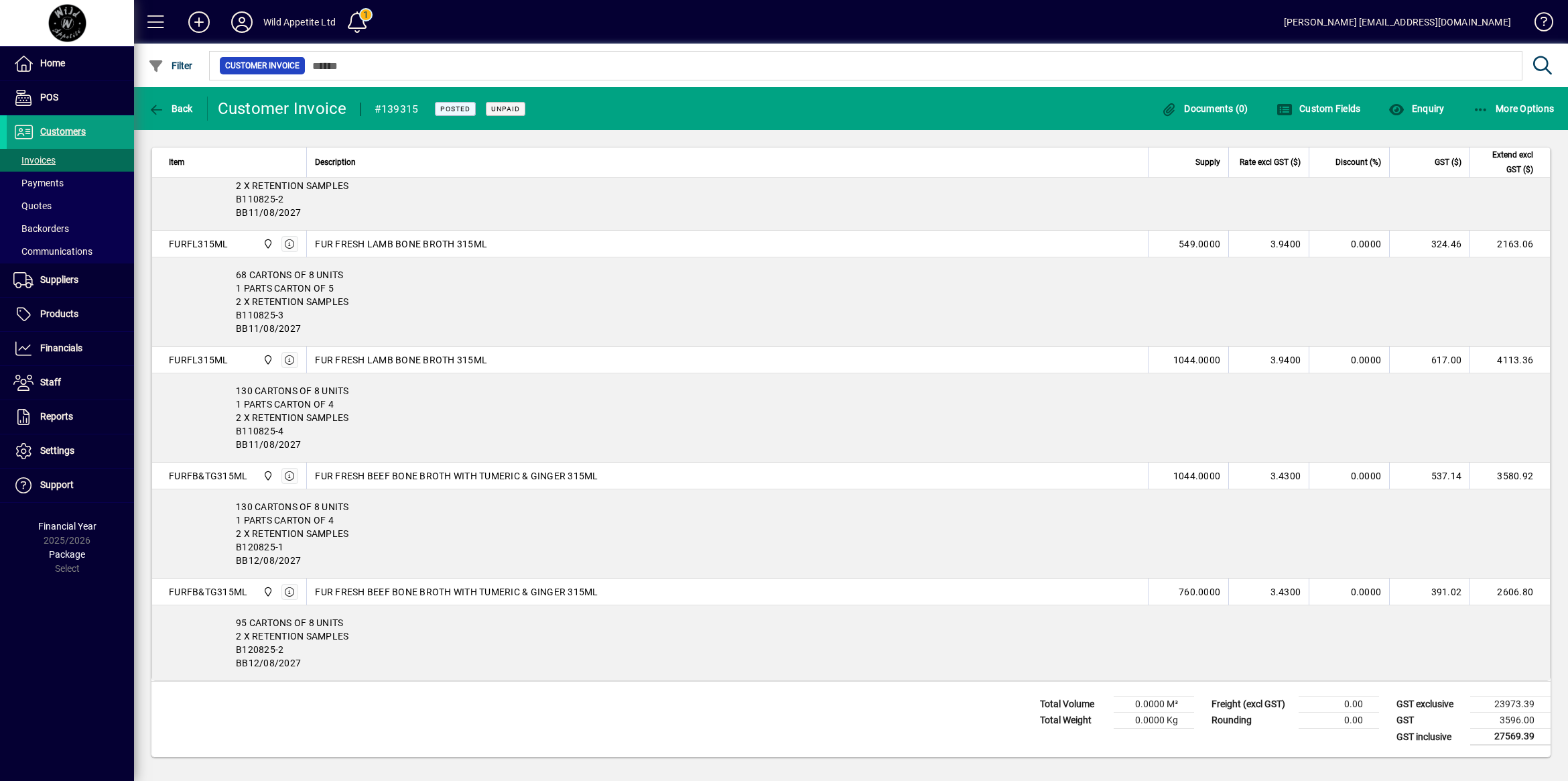
drag, startPoint x: 305, startPoint y: 533, endPoint x: 296, endPoint y: 542, distance: 12.7
click at [305, 533] on div "130 CARTONS OF 8 UNITS 1 PARTS CARTON OF 4 2 X RETENTION SAMPLES B120825-1 BB12…" at bounding box center [850, 533] width 1398 height 89
drag, startPoint x: 287, startPoint y: 545, endPoint x: 228, endPoint y: 545, distance: 59.0
click at [228, 545] on div "130 CARTONS OF 8 UNITS 1 PARTS CARTON OF 4 2 X RETENTION SAMPLES B120825-1 BB12…" at bounding box center [850, 533] width 1398 height 89
click at [282, 647] on div "95 CARTONS OF 8 UNITS 2 X RETENTION SAMPLES B120825-2 BB12/08/2027" at bounding box center [850, 643] width 1398 height 75
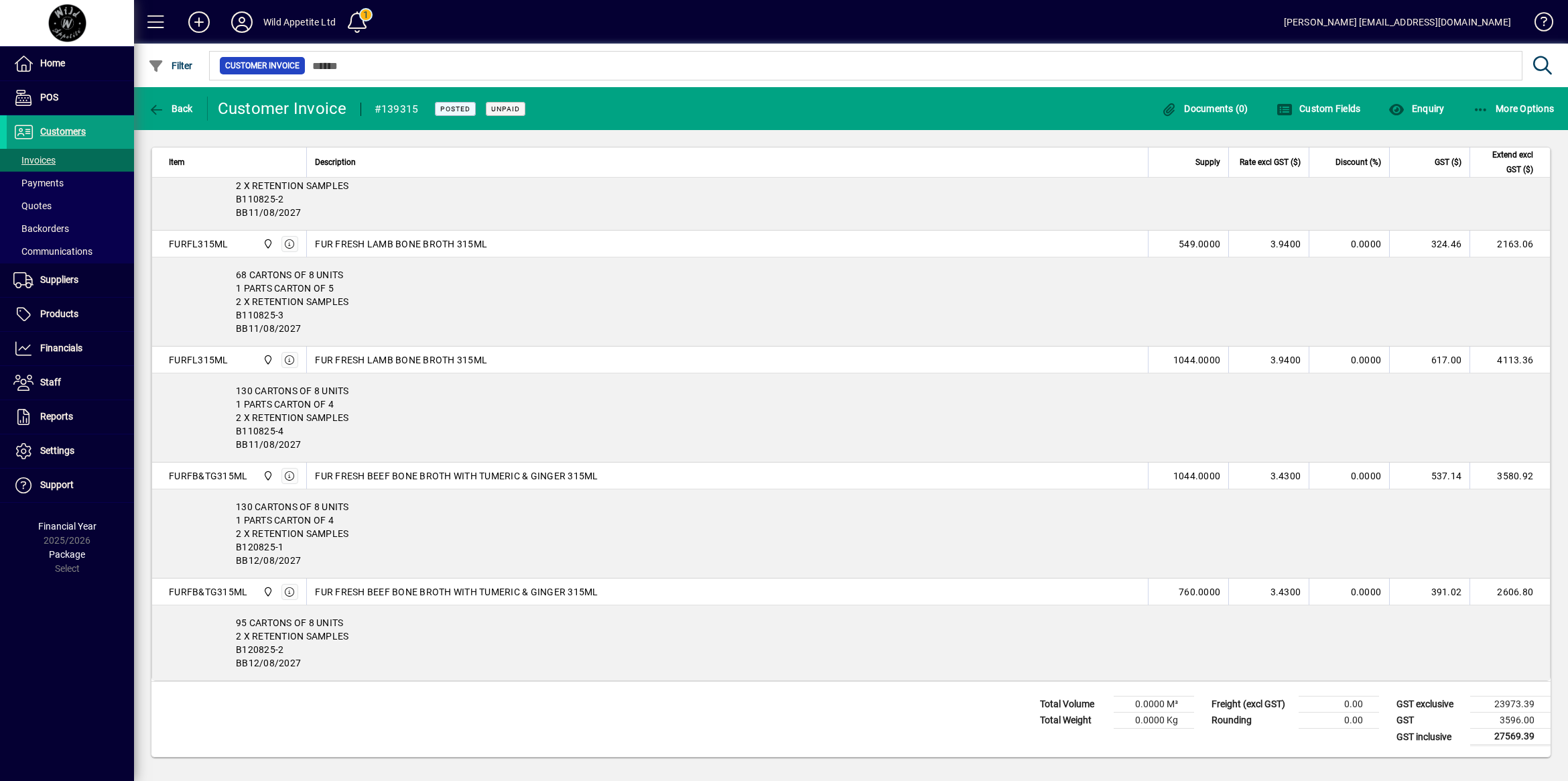
drag, startPoint x: 293, startPoint y: 648, endPoint x: 237, endPoint y: 651, distance: 56.1
click at [237, 651] on div "95 CARTONS OF 8 UNITS 2 X RETENTION SAMPLES B120825-2 BB12/08/2027" at bounding box center [850, 643] width 1398 height 75
